Goal: Task Accomplishment & Management: Manage account settings

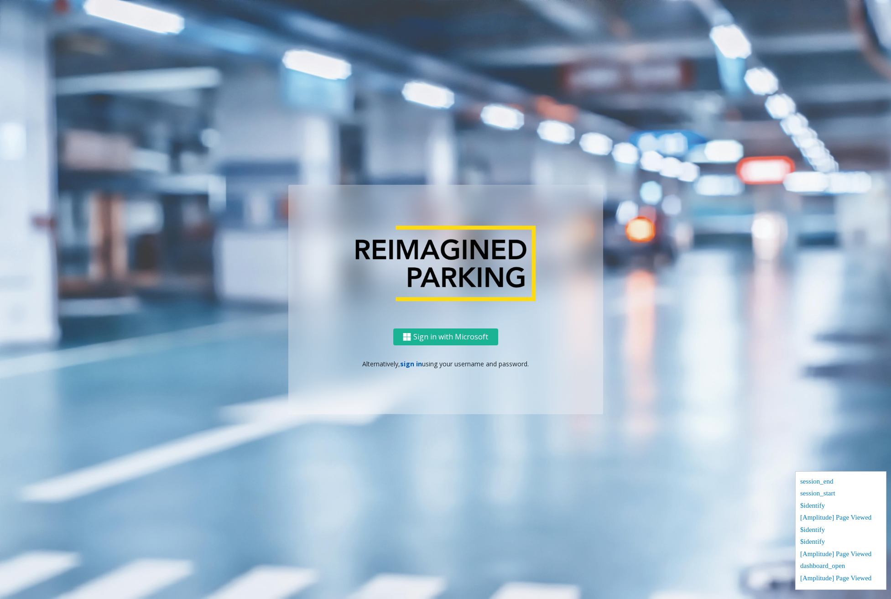
click at [417, 366] on link "sign in" at bounding box center [411, 363] width 22 height 9
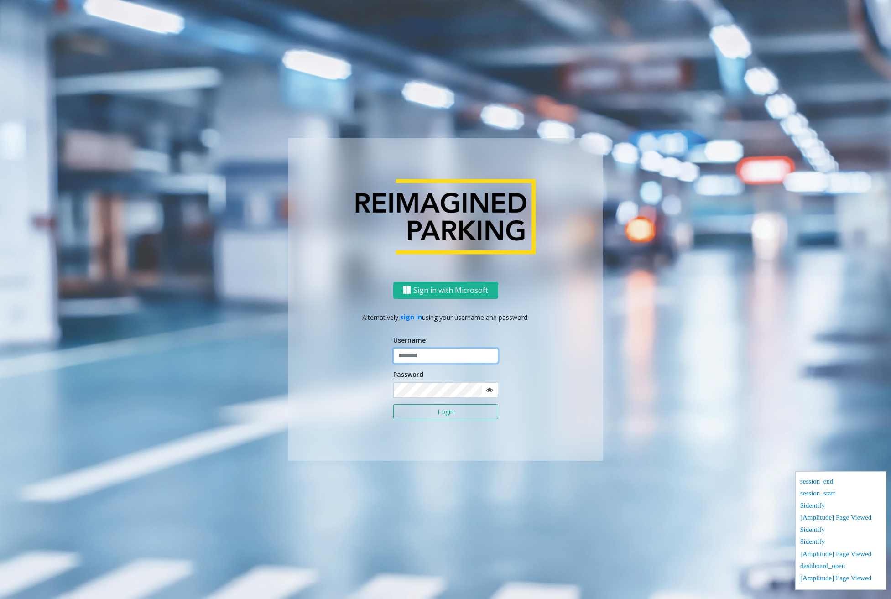
click at [424, 357] on input "text" at bounding box center [445, 356] width 105 height 16
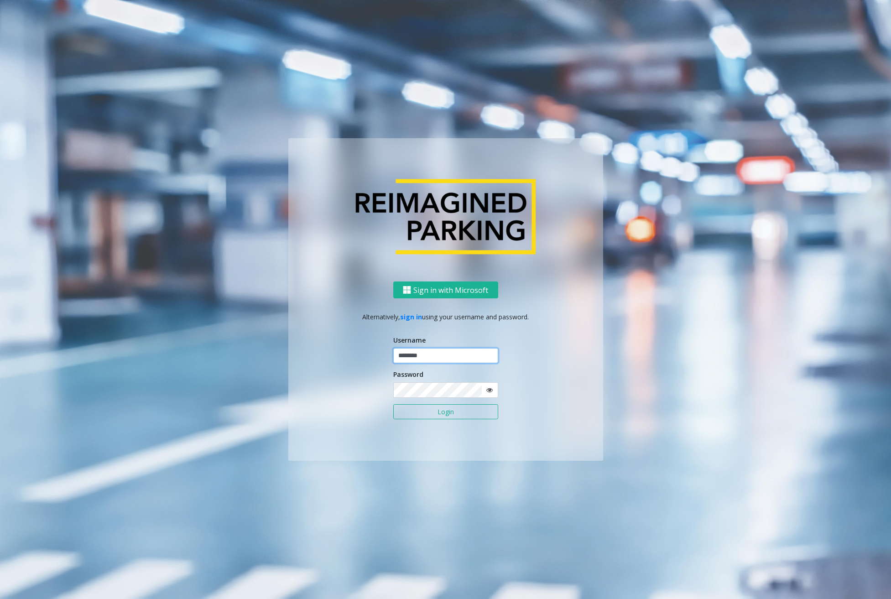
type input "********"
click at [393, 404] on button "Login" at bounding box center [445, 412] width 105 height 16
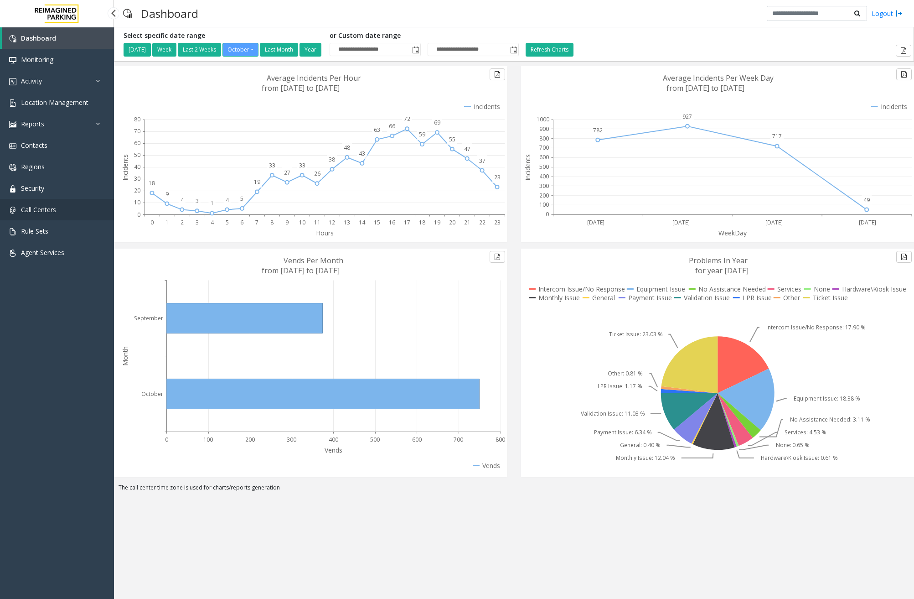
click at [66, 211] on link "Call Centers" at bounding box center [57, 209] width 114 height 21
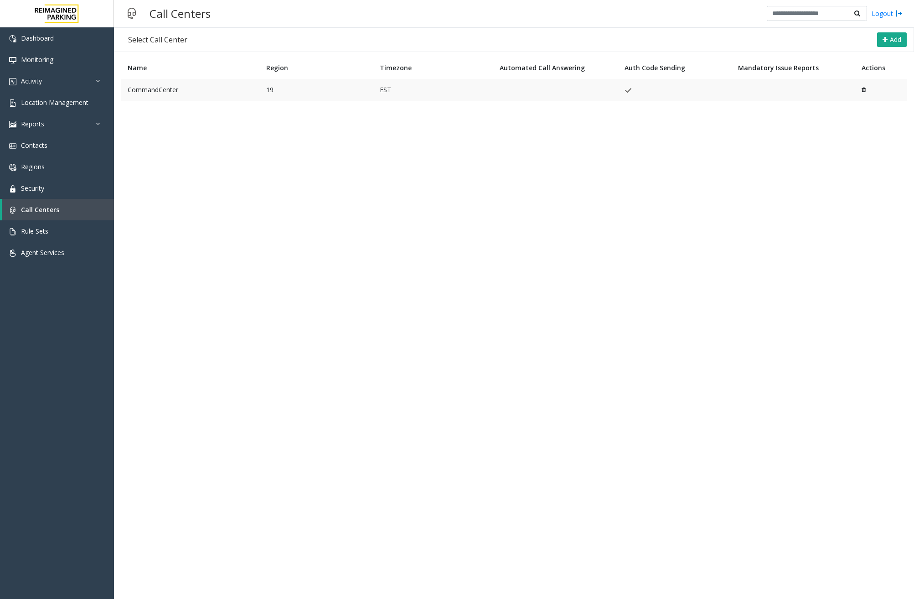
click at [177, 90] on td "CommandCenter" at bounding box center [190, 90] width 139 height 22
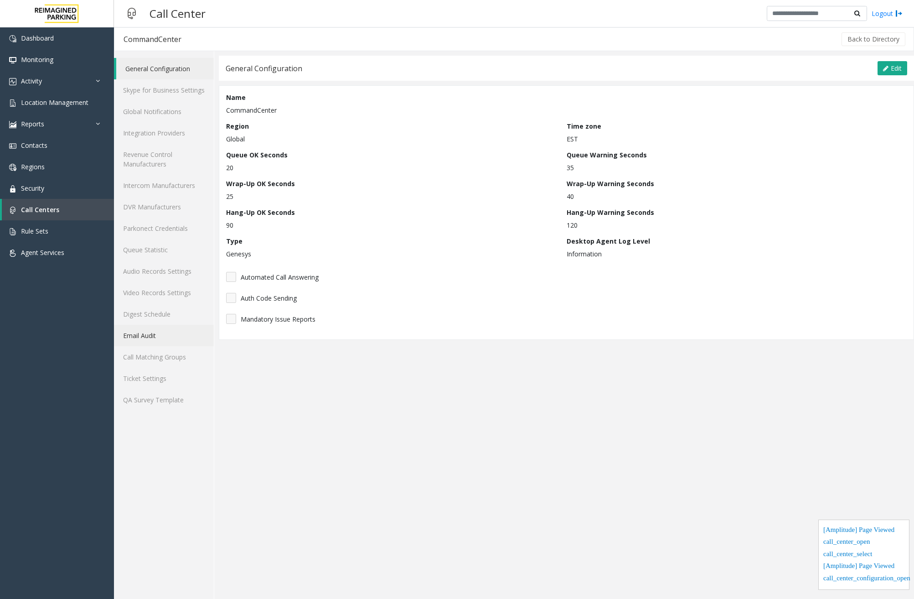
click at [151, 338] on link "Email Audit" at bounding box center [164, 335] width 100 height 21
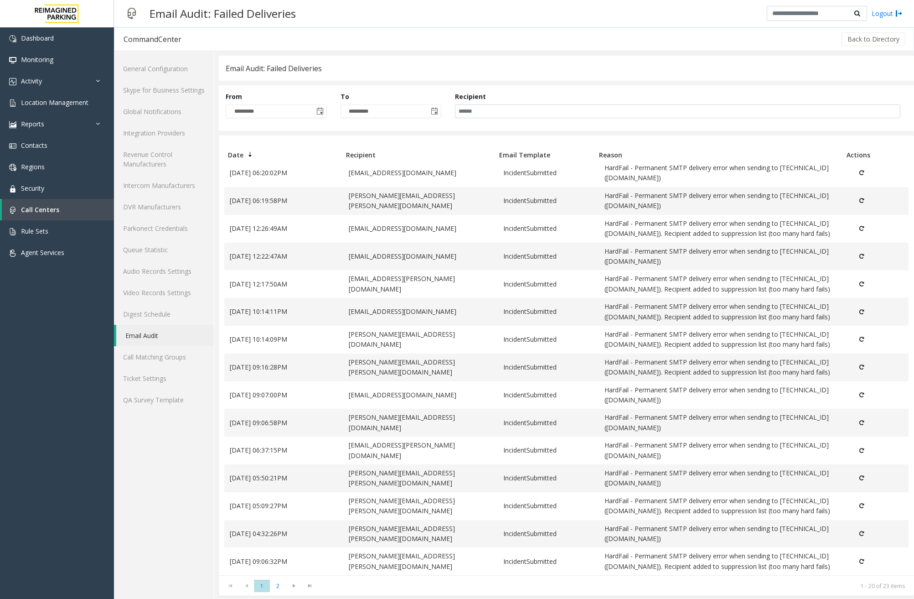
scroll to position [213, 0]
click at [280, 585] on span "2" at bounding box center [278, 586] width 16 height 12
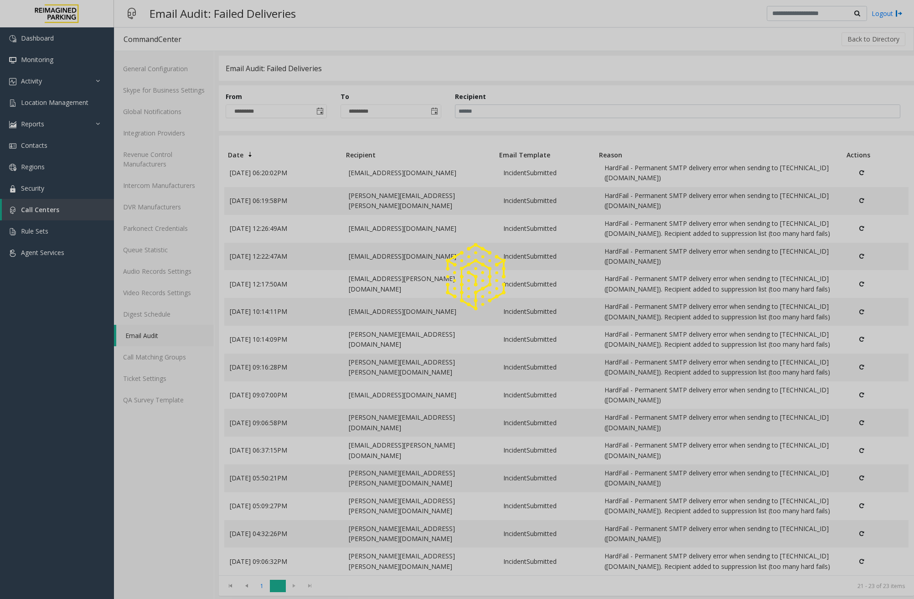
scroll to position [0, 0]
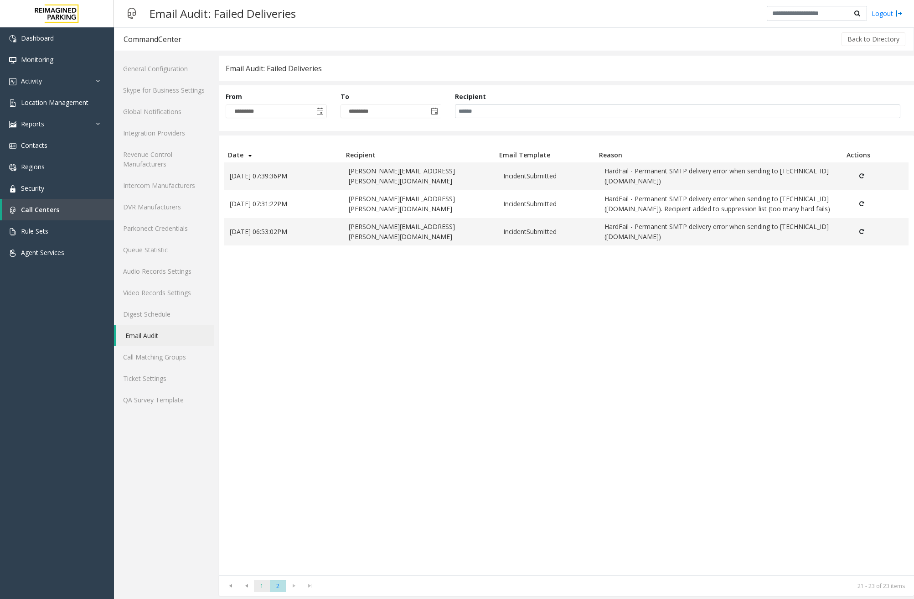
click at [262, 586] on span "1" at bounding box center [262, 586] width 16 height 12
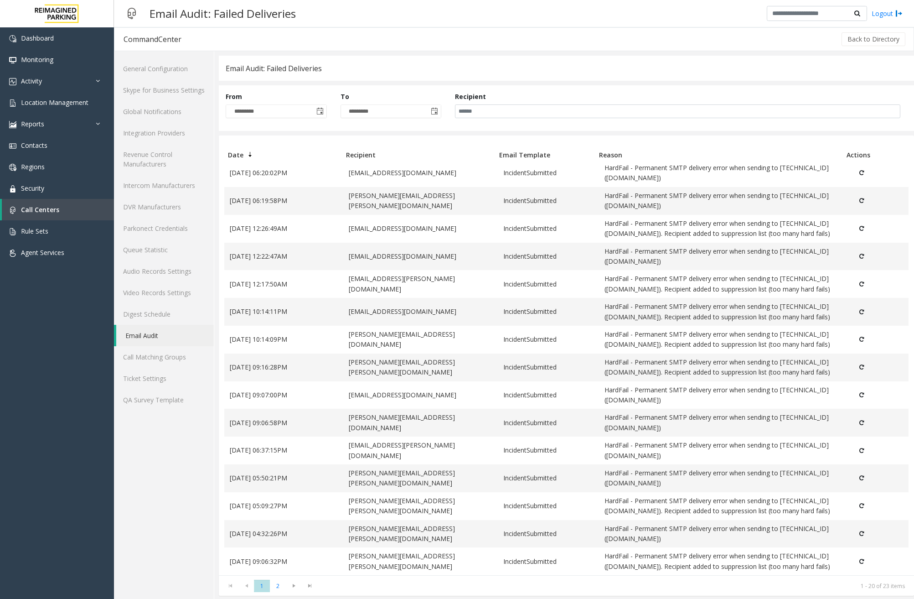
scroll to position [213, 0]
click at [57, 153] on link "Contacts" at bounding box center [57, 145] width 114 height 21
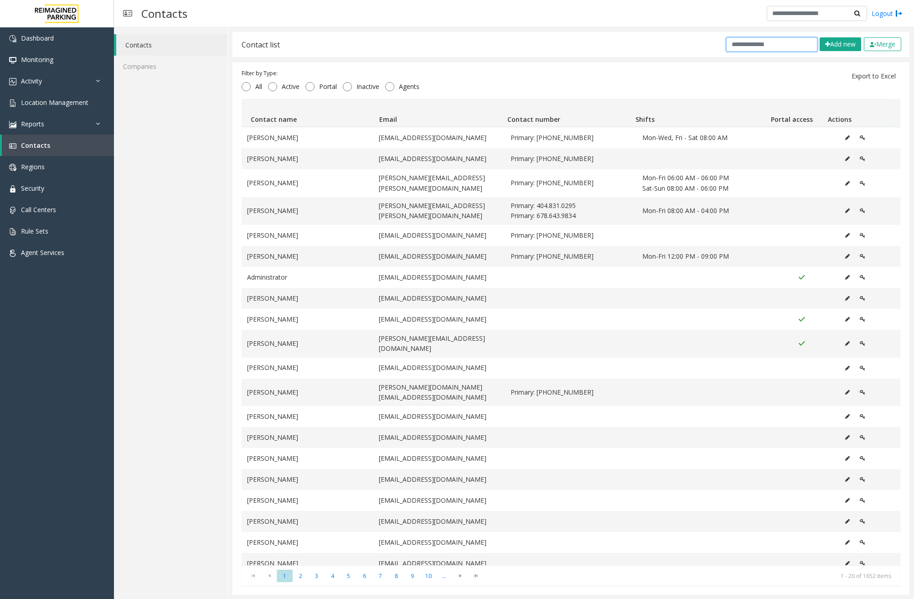
click at [758, 43] on input "text" at bounding box center [772, 44] width 91 height 14
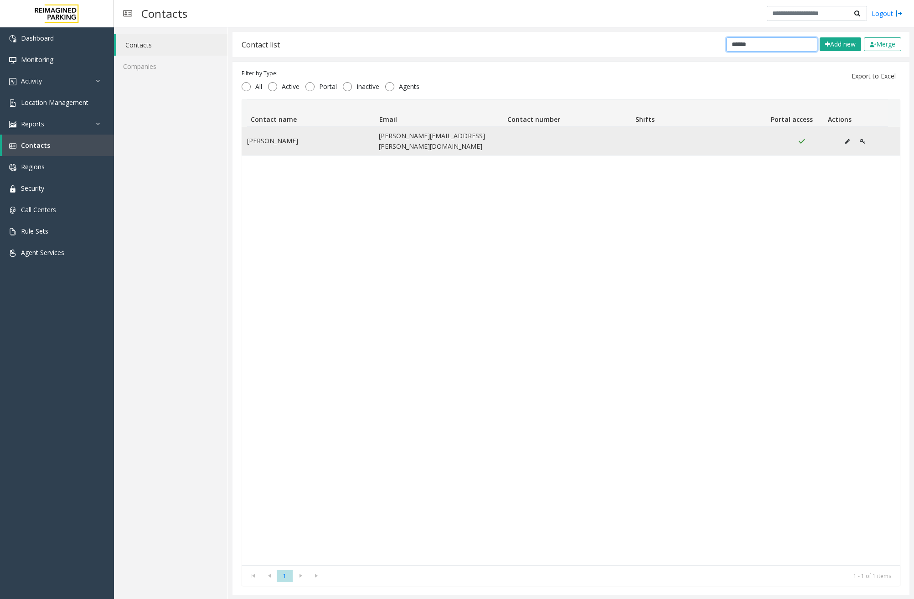
type input "******"
click at [860, 140] on icon "Data table" at bounding box center [862, 141] width 5 height 5
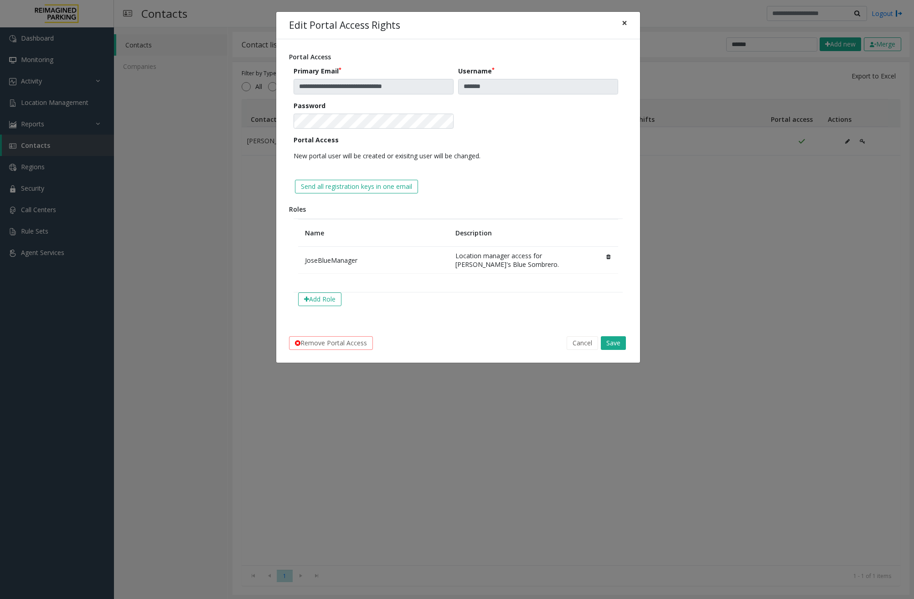
click at [623, 22] on span "×" at bounding box center [624, 22] width 5 height 13
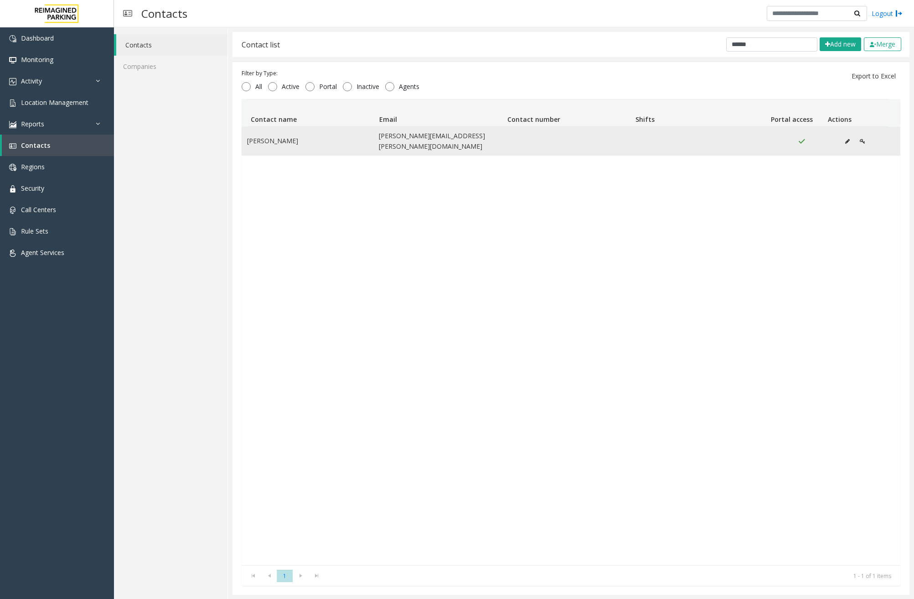
click at [846, 142] on icon "Data table" at bounding box center [848, 141] width 5 height 5
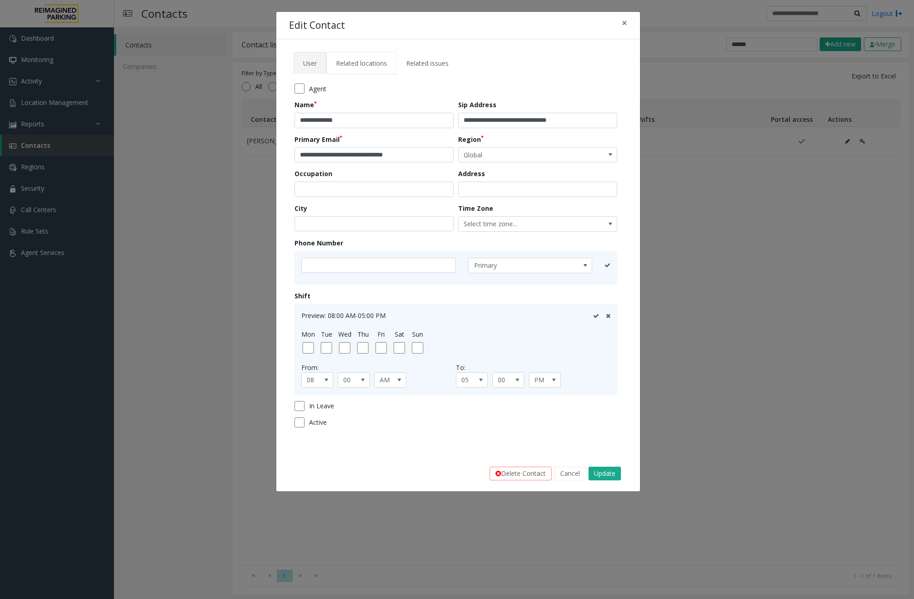
click at [385, 66] on span "Related locations" at bounding box center [361, 63] width 51 height 9
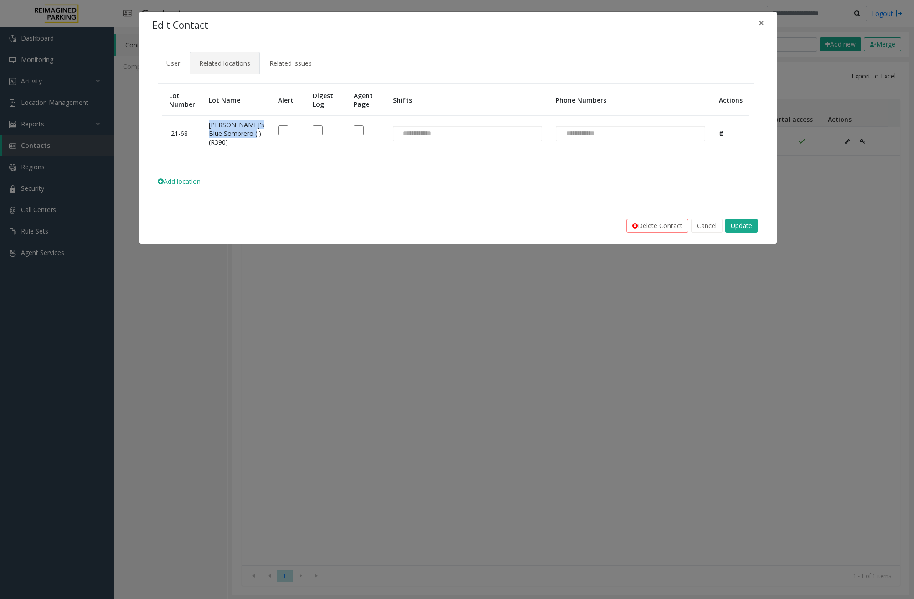
drag, startPoint x: 234, startPoint y: 153, endPoint x: 205, endPoint y: 127, distance: 38.8
click at [205, 127] on td "Jose's Blue Sombrero (I) (R390)" at bounding box center [236, 134] width 69 height 36
copy td "Jose's Blue Sombrero (I) (R390)"
click at [763, 25] on span "×" at bounding box center [761, 22] width 5 height 13
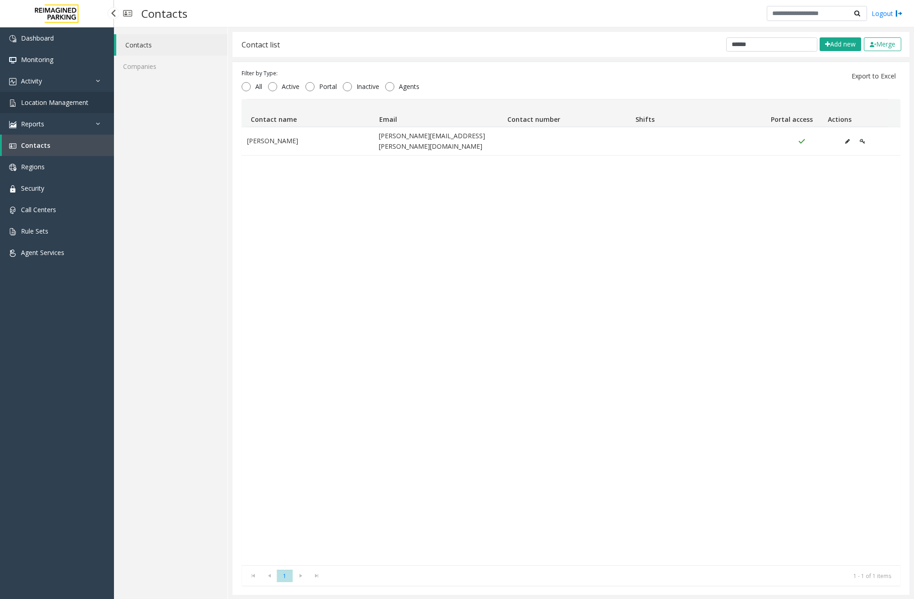
click at [64, 107] on link "Location Management" at bounding box center [57, 102] width 114 height 21
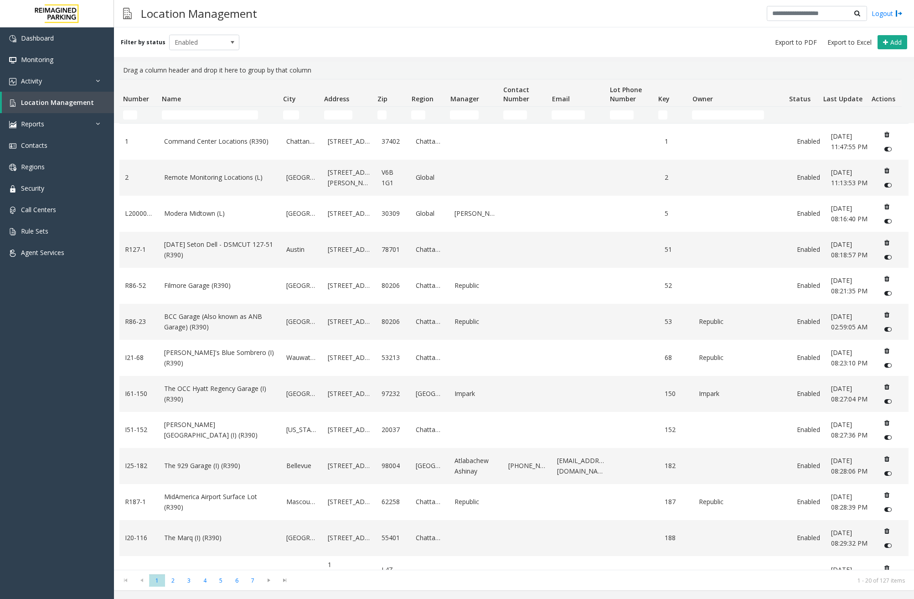
click at [190, 119] on td "Name Filter" at bounding box center [218, 115] width 121 height 16
click at [191, 113] on input "Name Filter" at bounding box center [210, 114] width 96 height 9
paste input "**********"
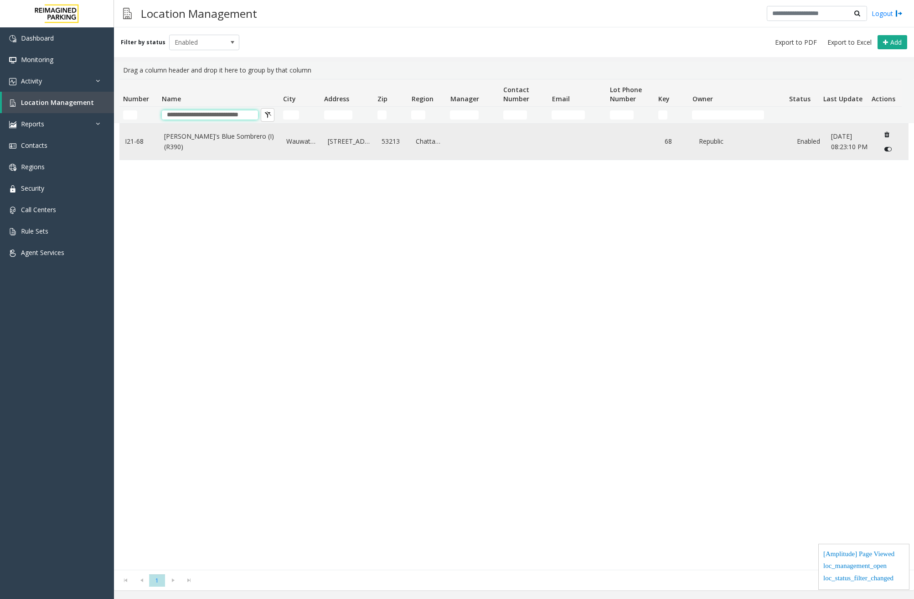
type input "**********"
click at [194, 143] on link "Jose's Blue Sombrero (I) (R390)" at bounding box center [219, 141] width 111 height 21
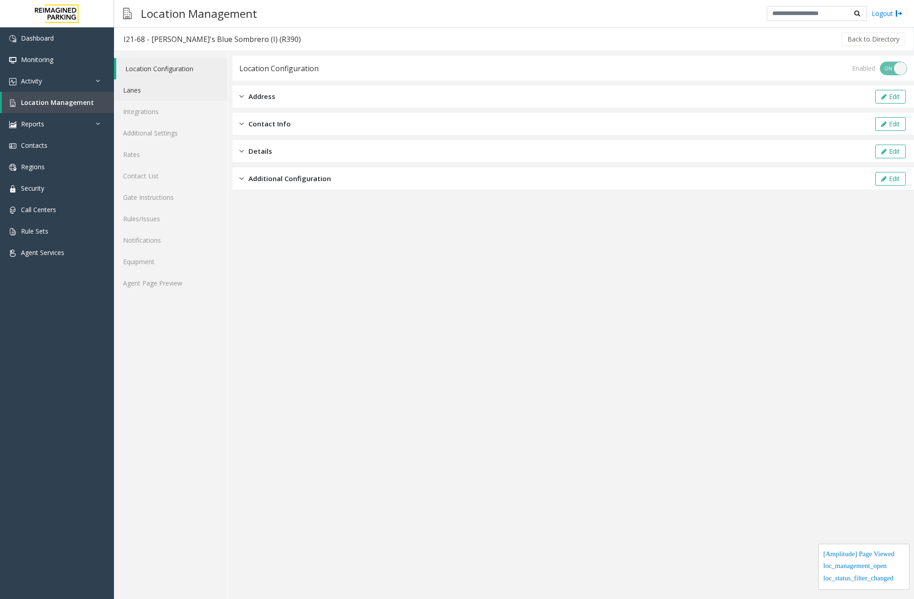
click at [142, 83] on link "Lanes" at bounding box center [171, 89] width 114 height 21
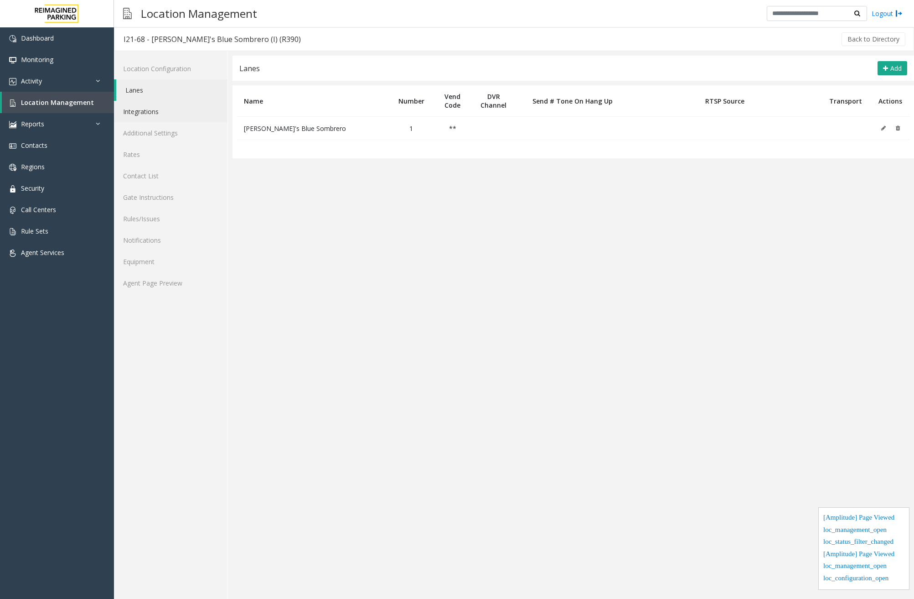
click at [144, 115] on link "Integrations" at bounding box center [171, 111] width 114 height 21
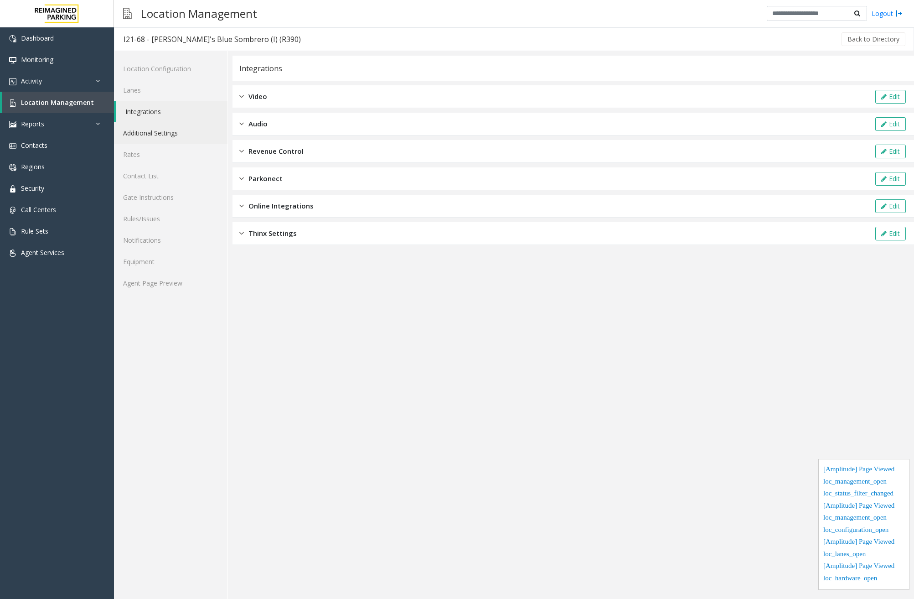
click at [142, 127] on link "Additional Settings" at bounding box center [171, 132] width 114 height 21
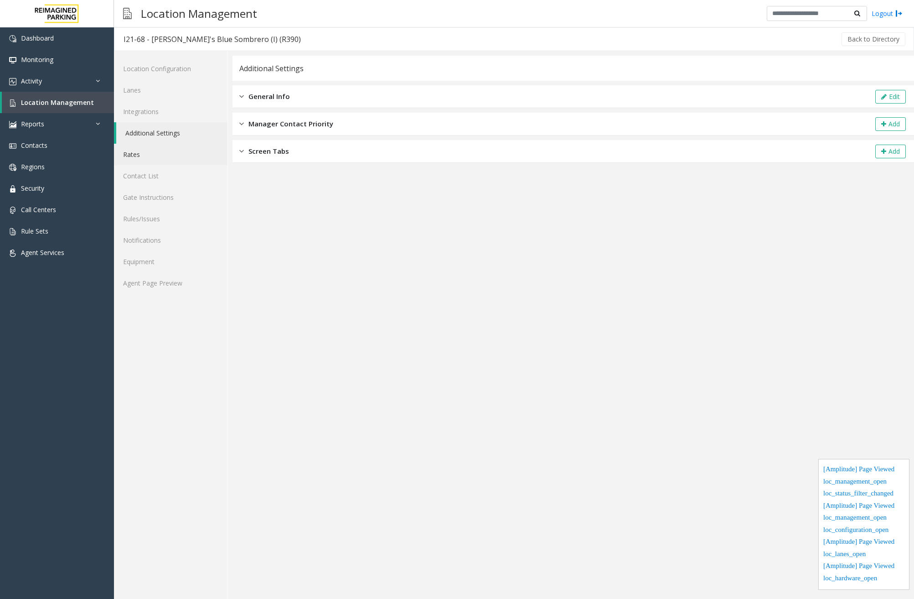
click at [147, 151] on link "Rates" at bounding box center [171, 154] width 114 height 21
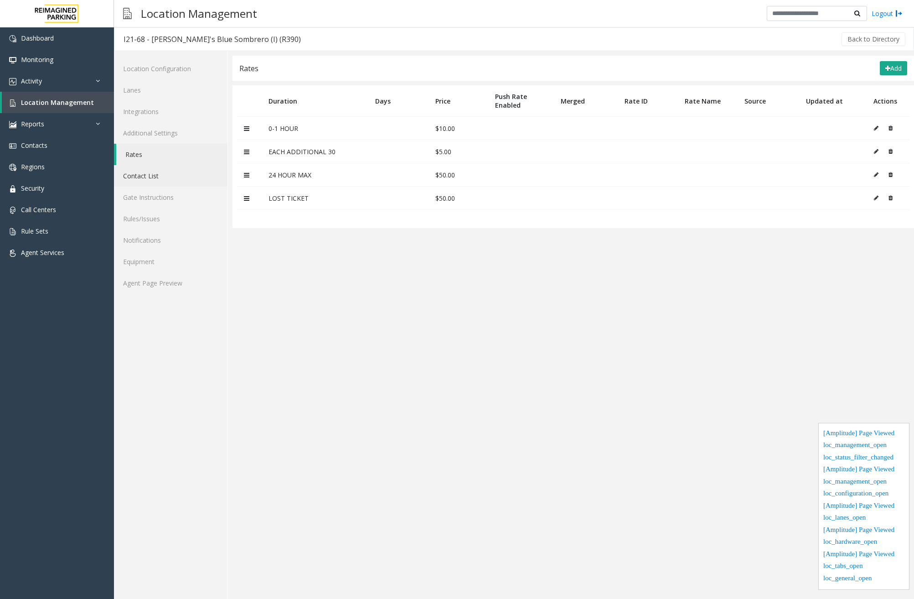
click at [147, 184] on link "Contact List" at bounding box center [171, 175] width 114 height 21
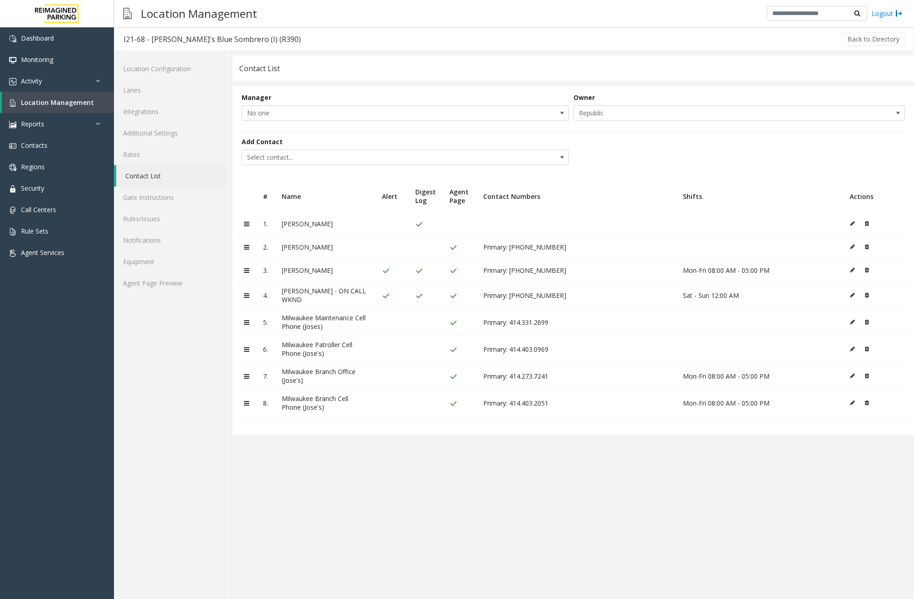
drag, startPoint x: 609, startPoint y: 531, endPoint x: 605, endPoint y: 529, distance: 4.7
click at [609, 531] on app-contact-list "Contact List Manager No one Owner Republic Add Contact Select contact... # Name…" at bounding box center [574, 327] width 682 height 543
click at [852, 273] on button at bounding box center [855, 270] width 10 height 14
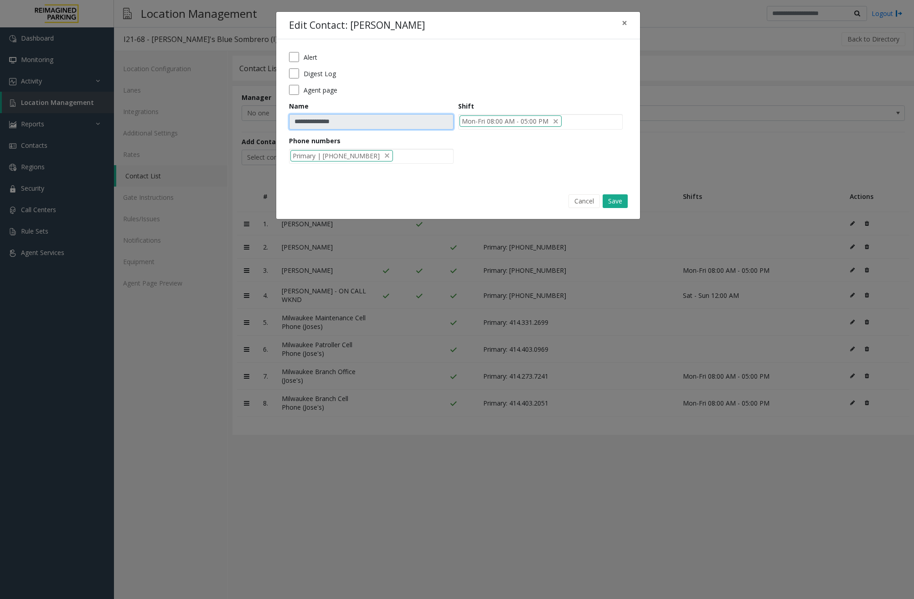
drag, startPoint x: 352, startPoint y: 121, endPoint x: 290, endPoint y: 118, distance: 61.7
click at [290, 118] on input "**********" at bounding box center [371, 122] width 165 height 16
click at [585, 202] on button "Cancel" at bounding box center [584, 201] width 31 height 14
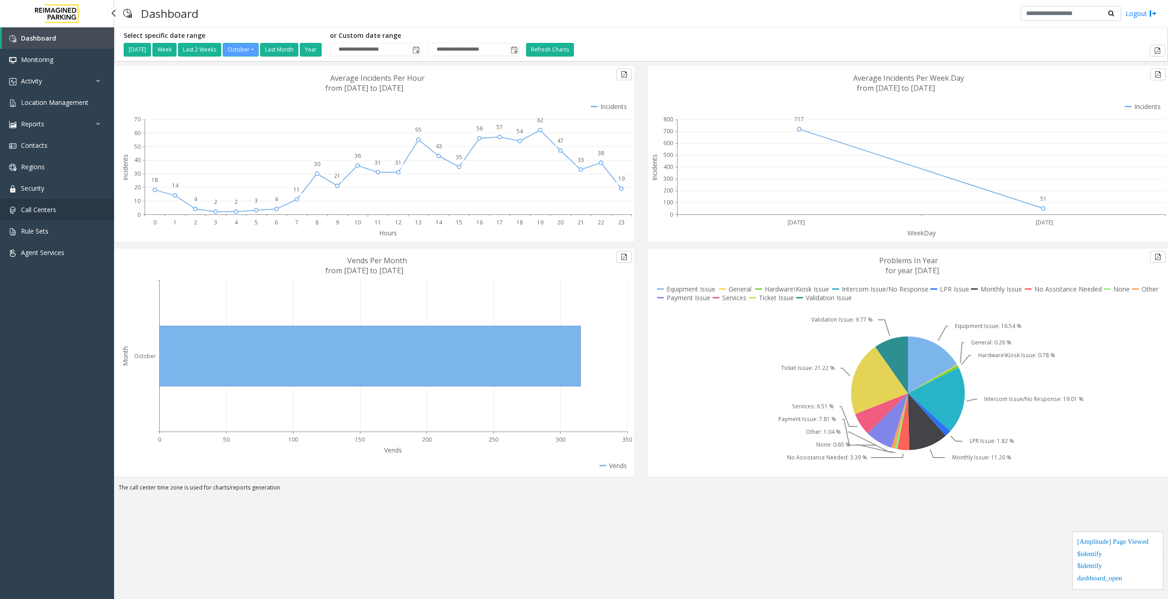
click at [51, 205] on link "Call Centers" at bounding box center [57, 209] width 114 height 21
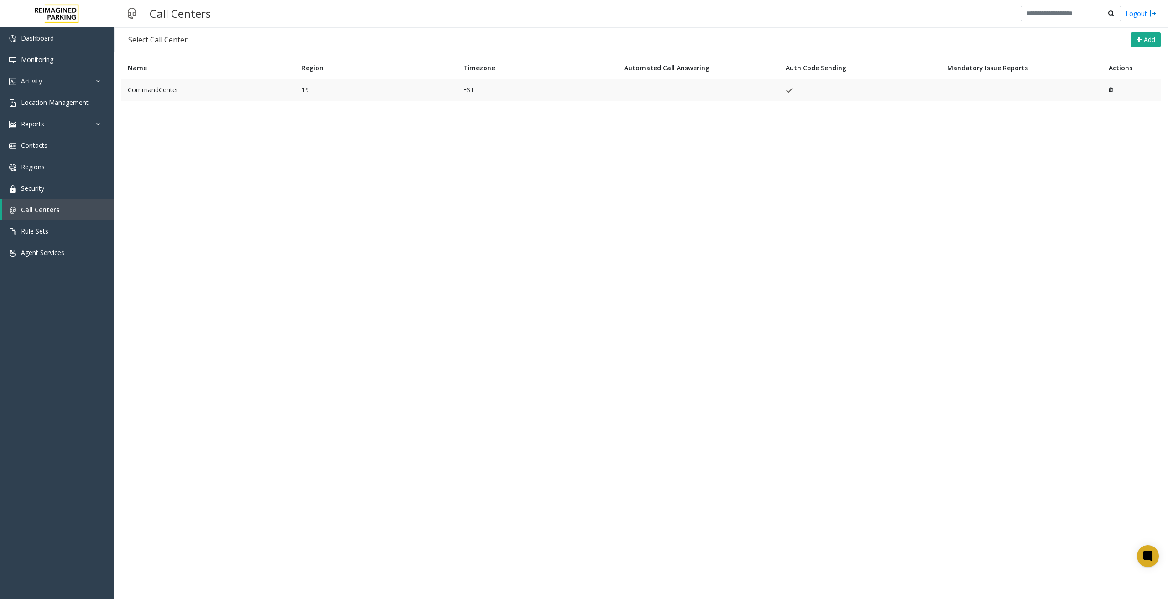
click at [215, 86] on td "CommandCenter" at bounding box center [208, 90] width 174 height 22
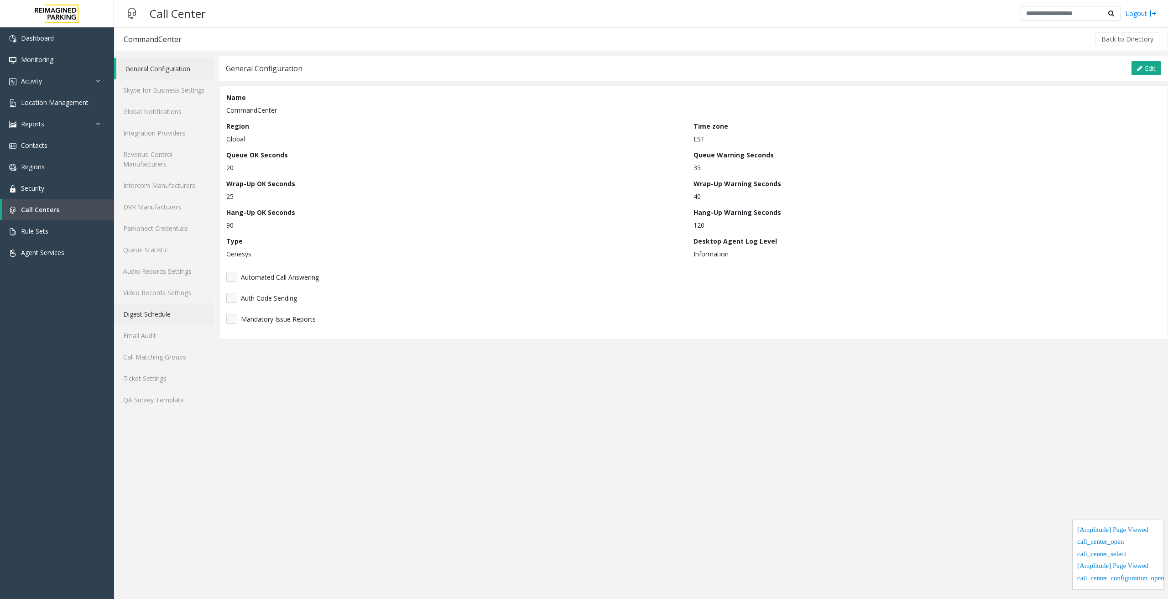
click at [158, 317] on link "Digest Schedule" at bounding box center [164, 313] width 100 height 21
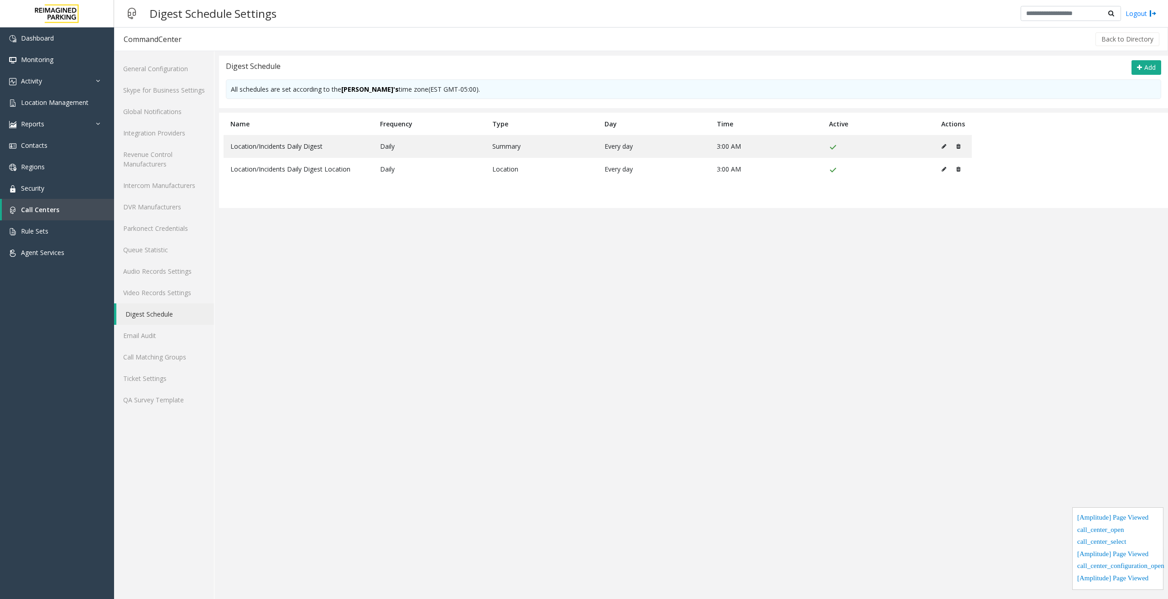
click at [878, 357] on app-digest-schedule "Digest Schedule Add All schedules are set according to the Сall Сenter's time z…" at bounding box center [693, 327] width 949 height 543
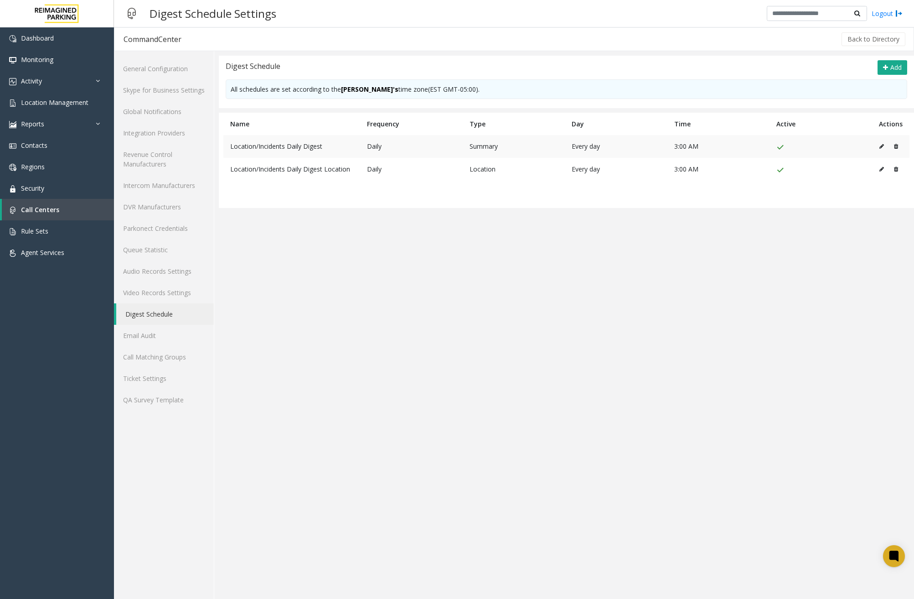
click at [882, 144] on icon at bounding box center [882, 146] width 5 height 5
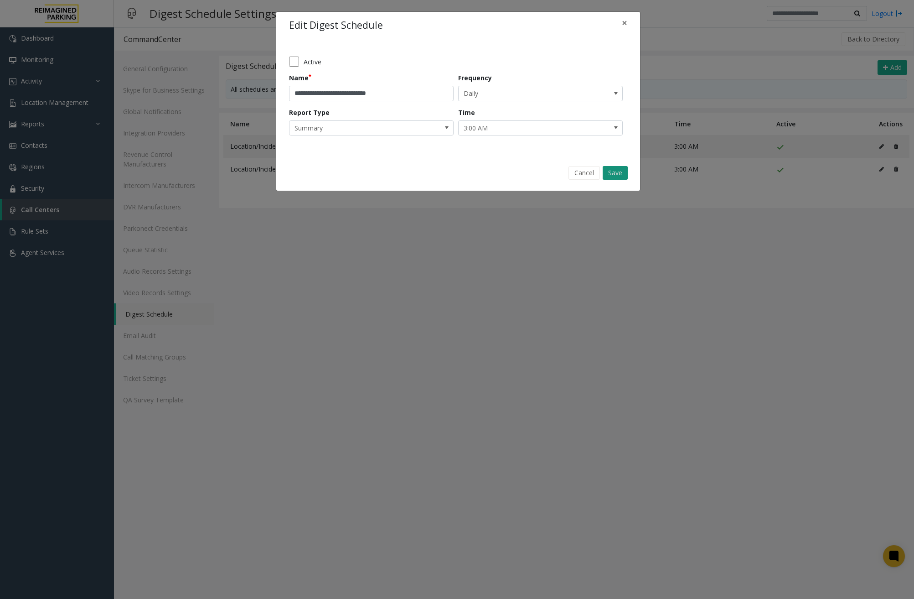
click at [616, 171] on button "Save" at bounding box center [615, 173] width 25 height 14
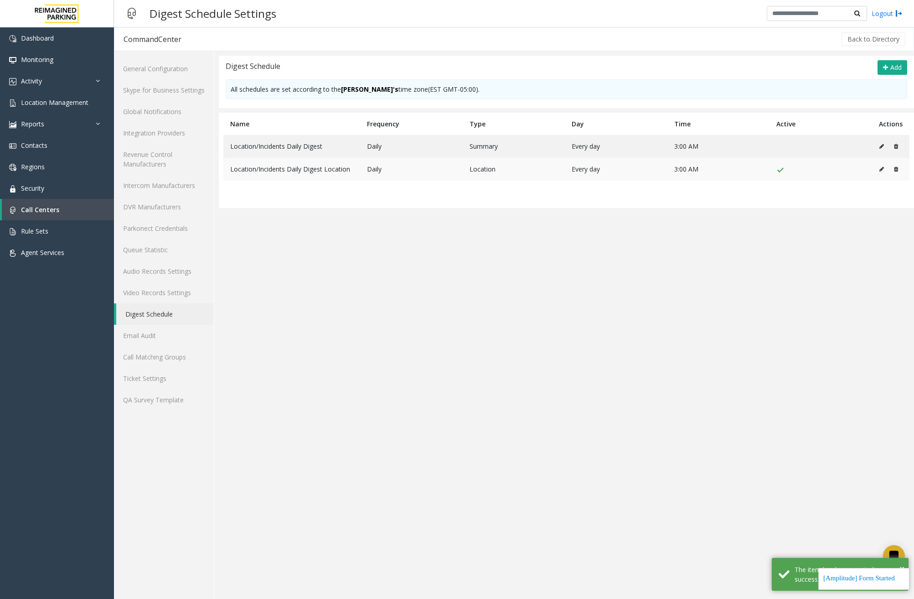
click at [883, 171] on icon at bounding box center [882, 168] width 5 height 5
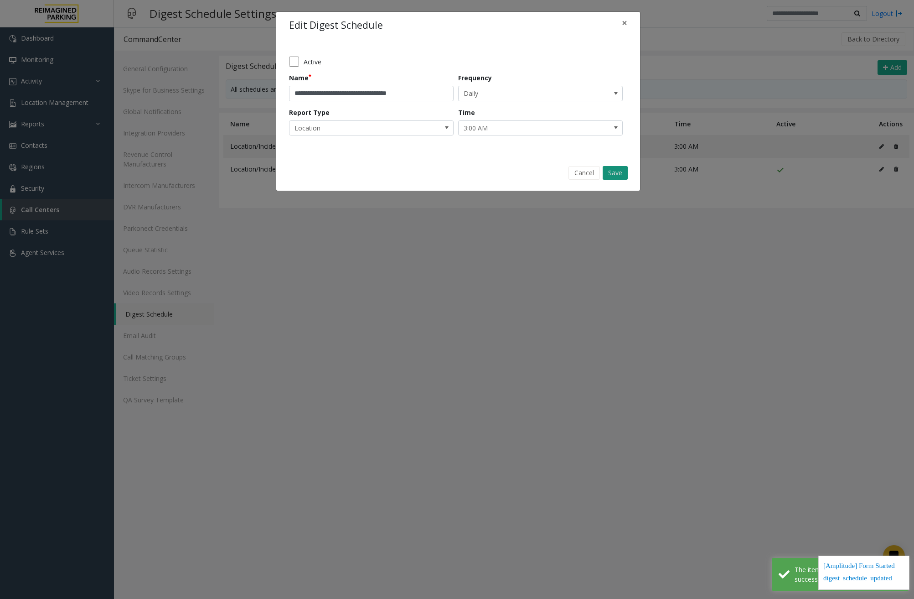
click at [627, 171] on button "Save" at bounding box center [615, 173] width 25 height 14
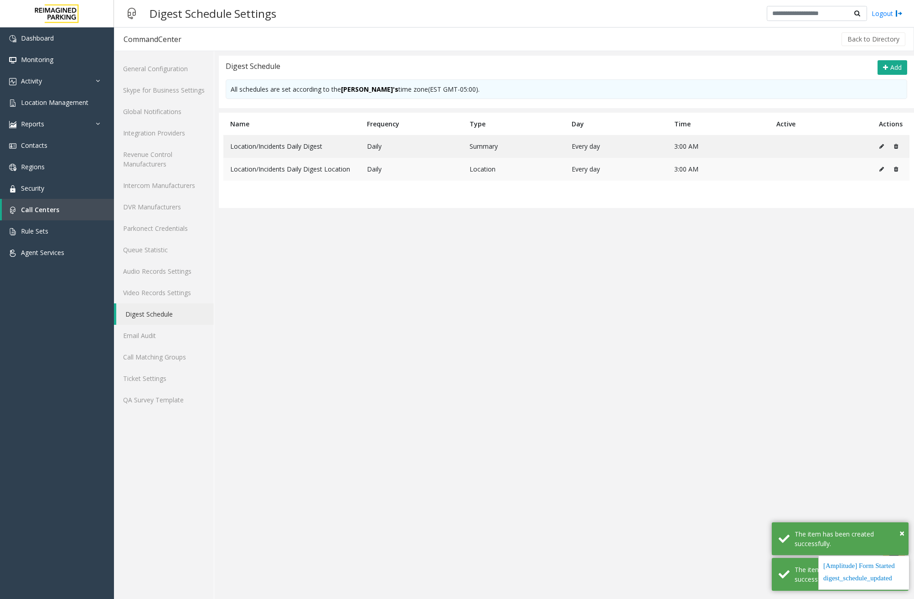
click at [882, 169] on icon at bounding box center [882, 168] width 5 height 5
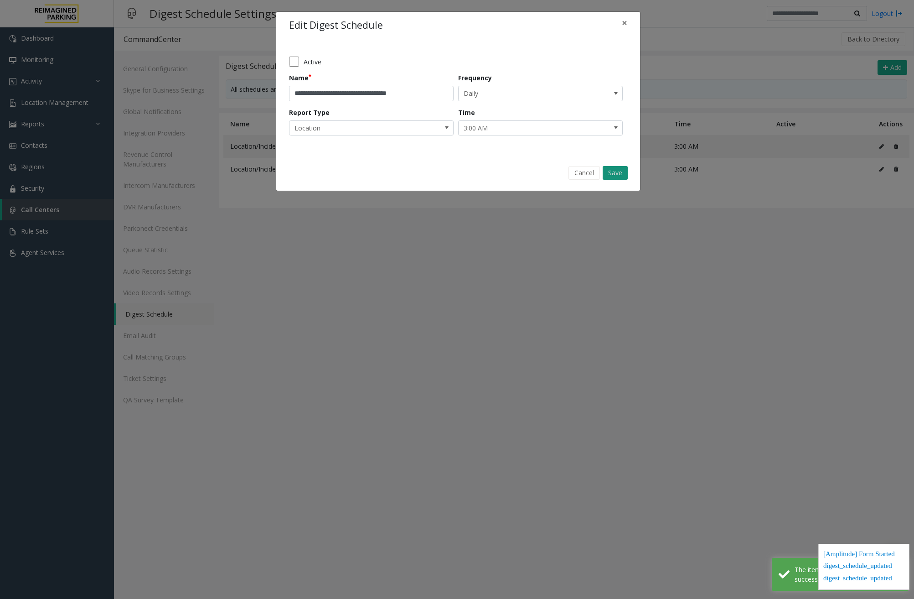
click at [618, 169] on button "Save" at bounding box center [615, 173] width 25 height 14
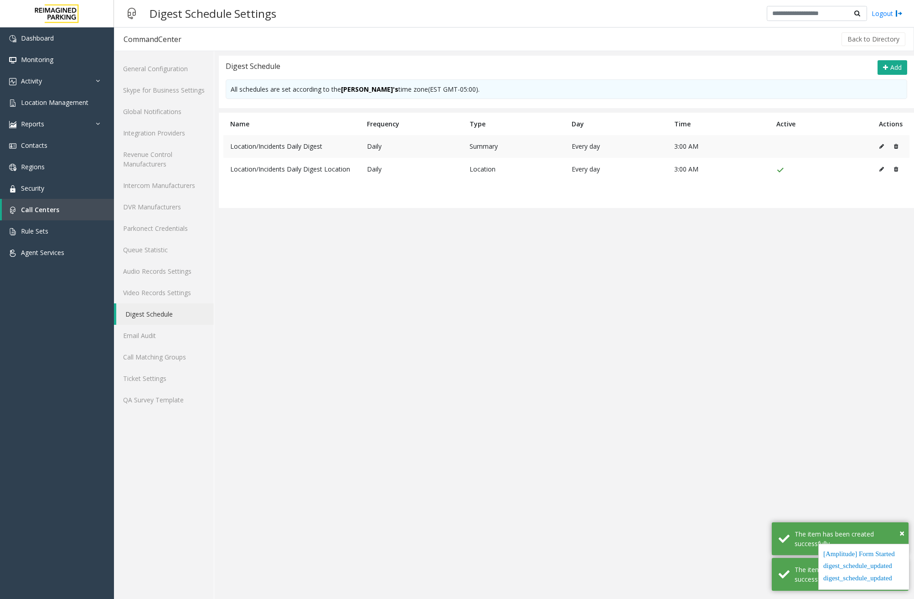
click at [884, 146] on icon at bounding box center [882, 146] width 5 height 5
type input "**********"
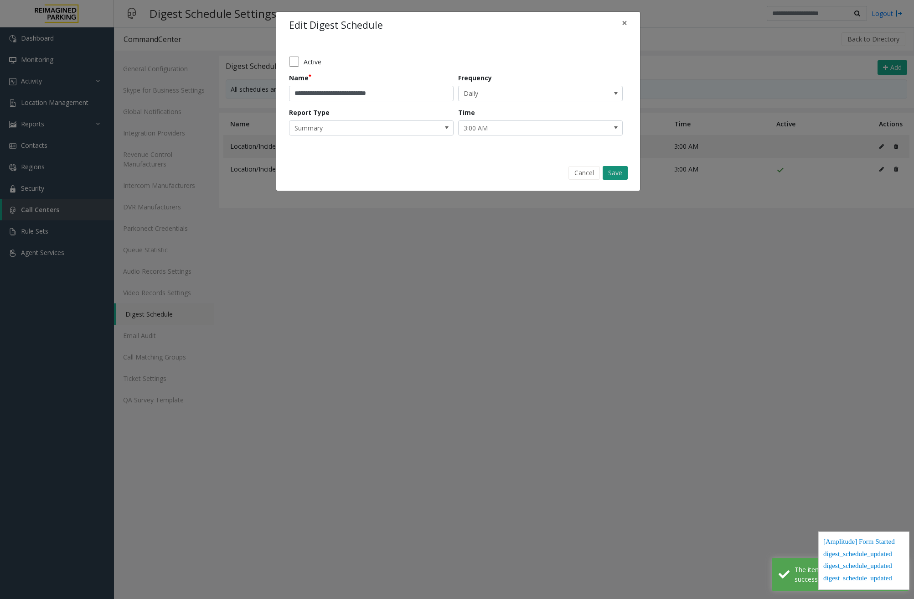
click at [614, 173] on button "Save" at bounding box center [615, 173] width 25 height 14
